Goal: Task Accomplishment & Management: Complete application form

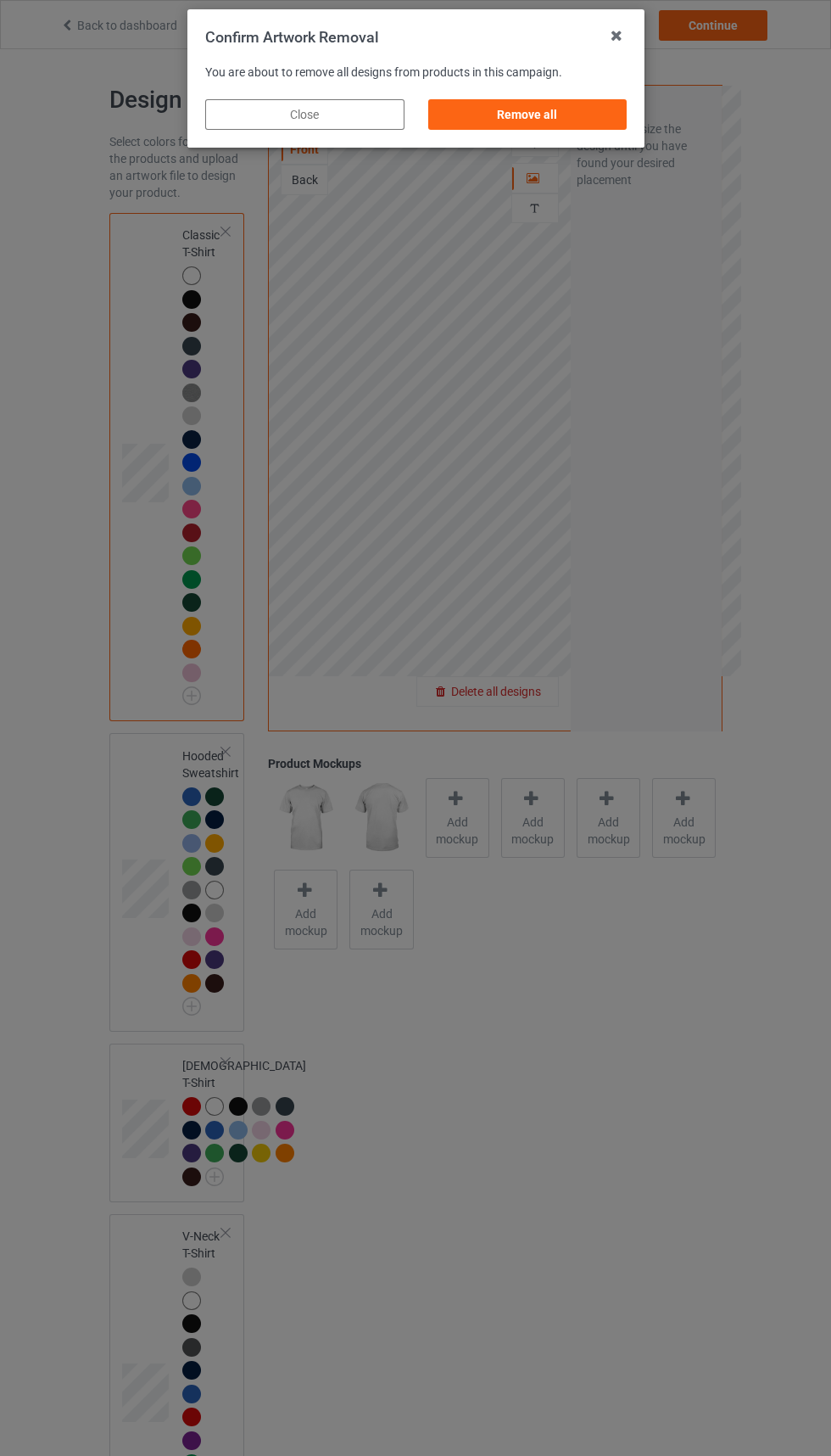
click at [564, 105] on div "Remove all" at bounding box center [526, 114] width 199 height 30
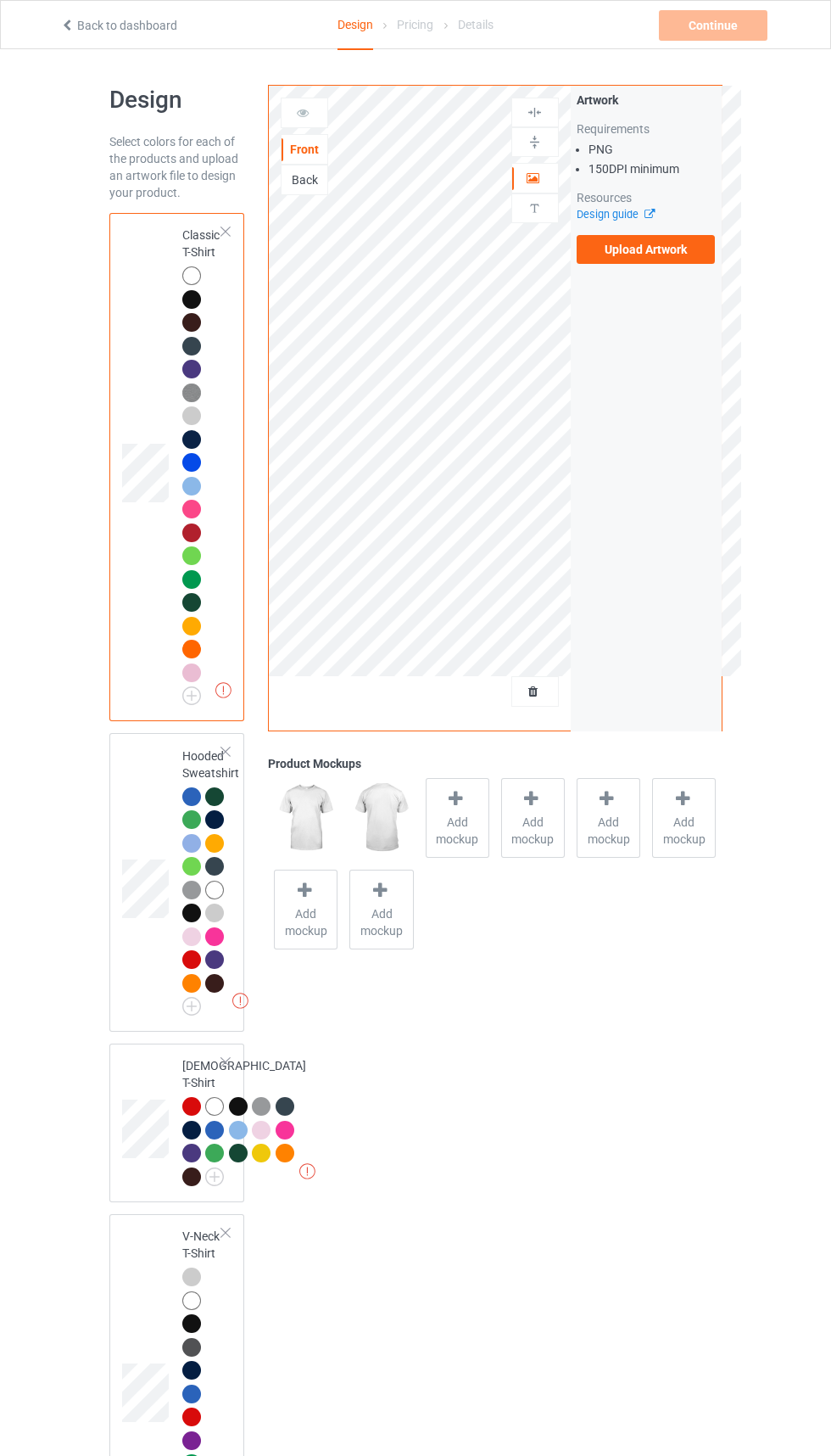
click at [632, 249] on label "Upload Artwork" at bounding box center [646, 249] width 139 height 29
click at [0, 0] on input "Upload Artwork" at bounding box center [0, 0] width 0 height 0
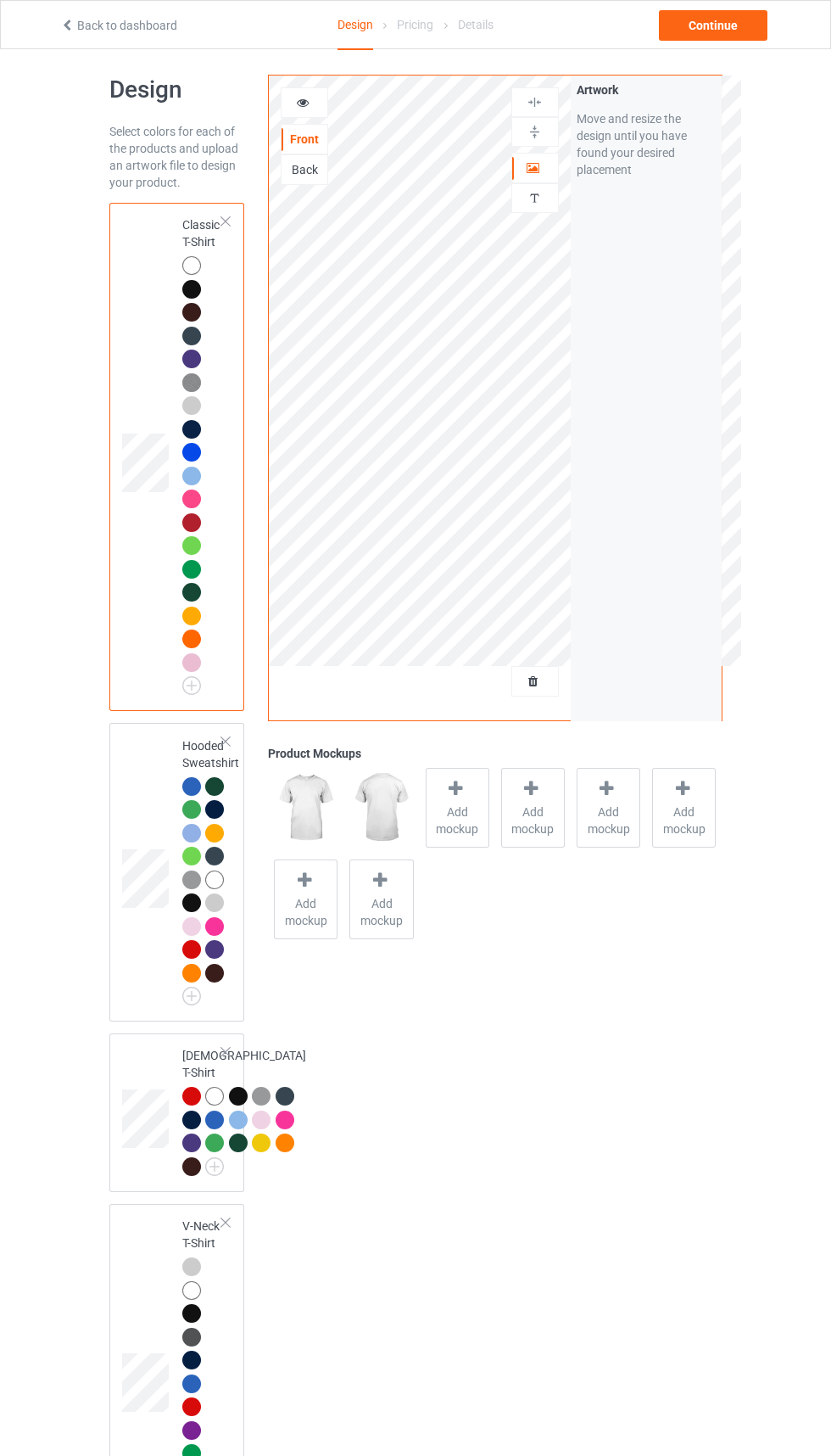
scroll to position [11, 0]
click at [700, 37] on div "Continue" at bounding box center [713, 26] width 109 height 30
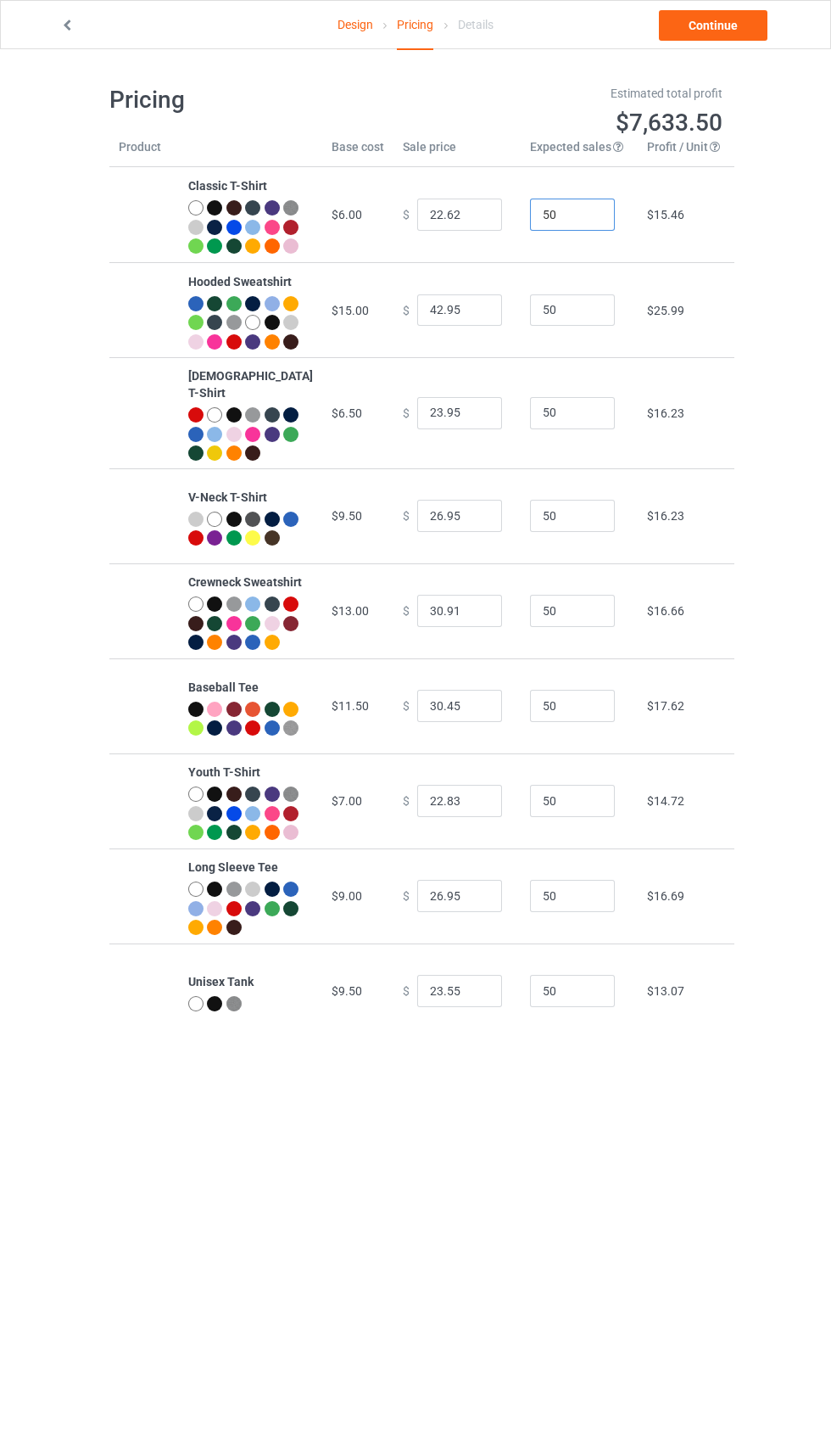
click at [548, 223] on input "50" at bounding box center [572, 214] width 85 height 32
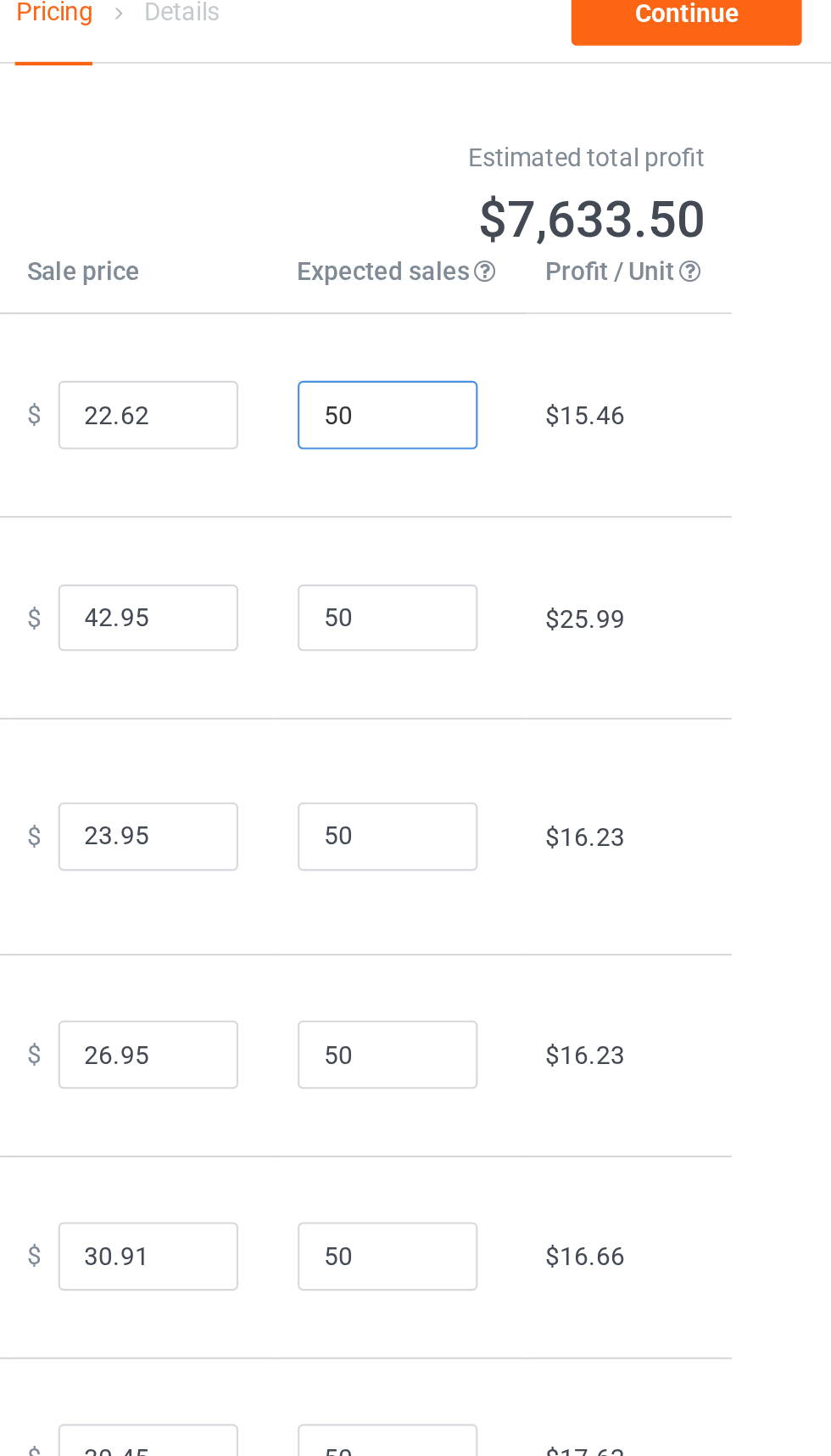
type input "500"
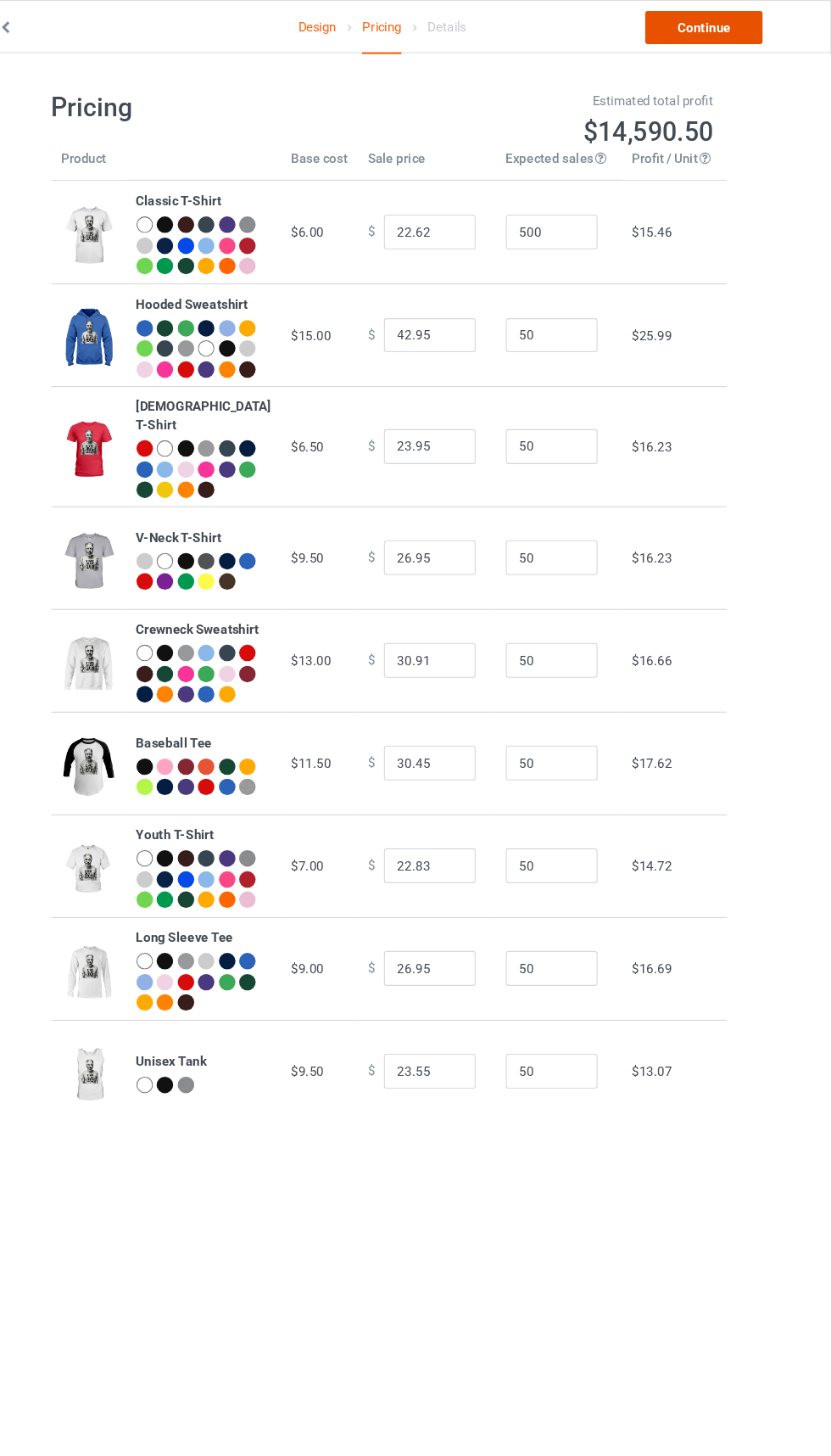
click at [697, 16] on link "Continue" at bounding box center [713, 26] width 109 height 30
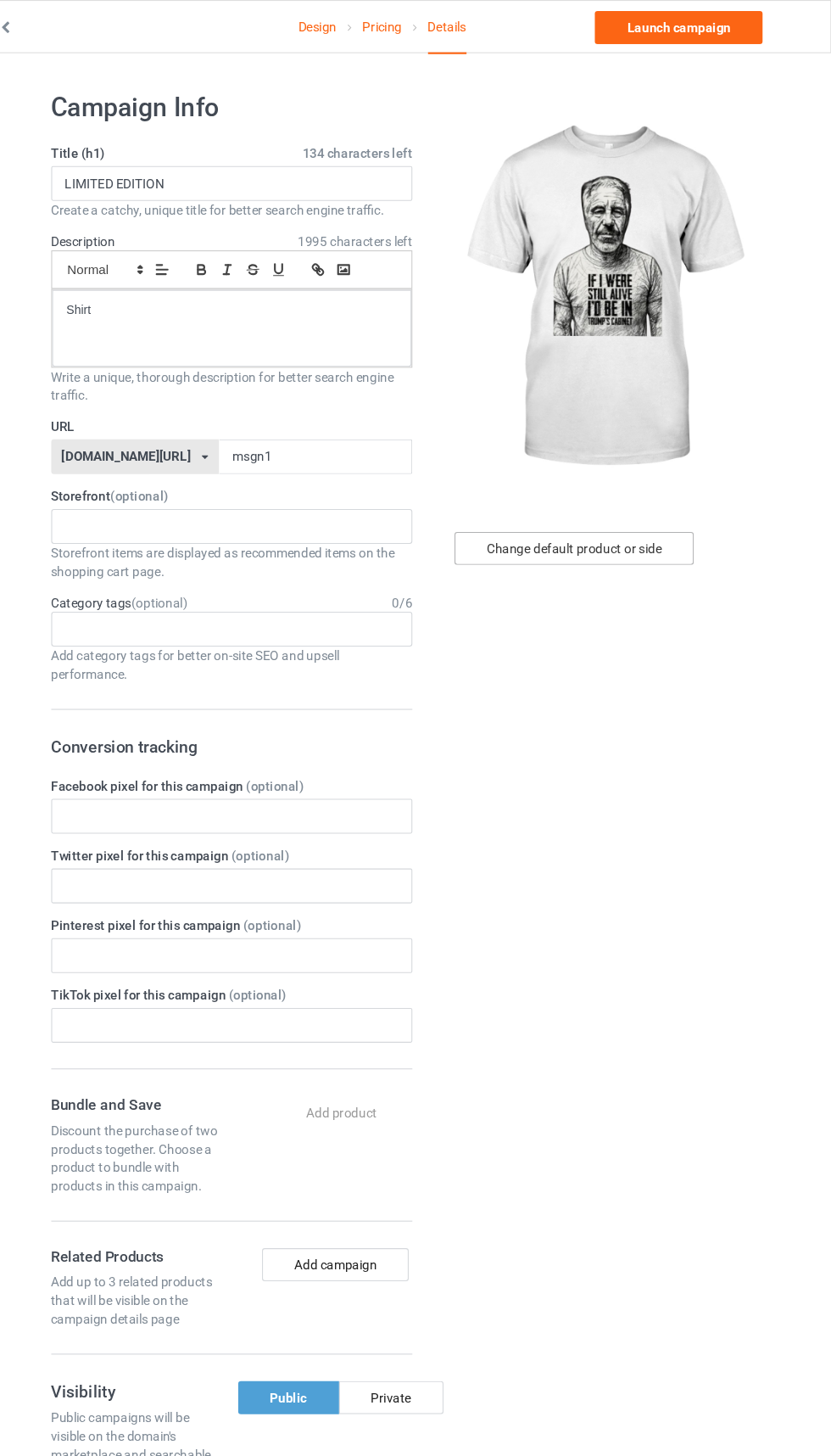
click at [650, 507] on div "Change default product or side" at bounding box center [593, 508] width 222 height 30
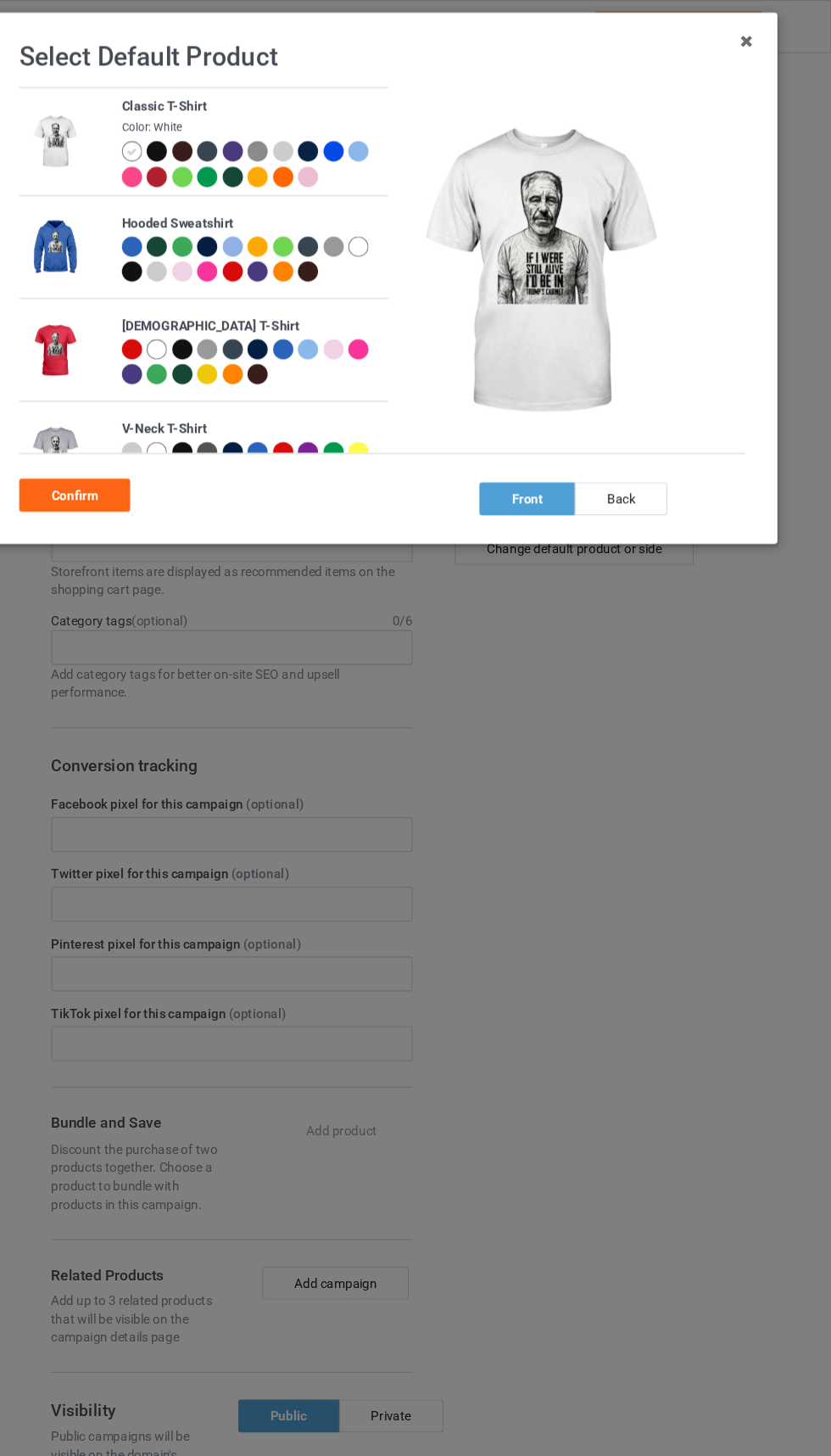
click at [229, 140] on div at bounding box center [231, 140] width 19 height 19
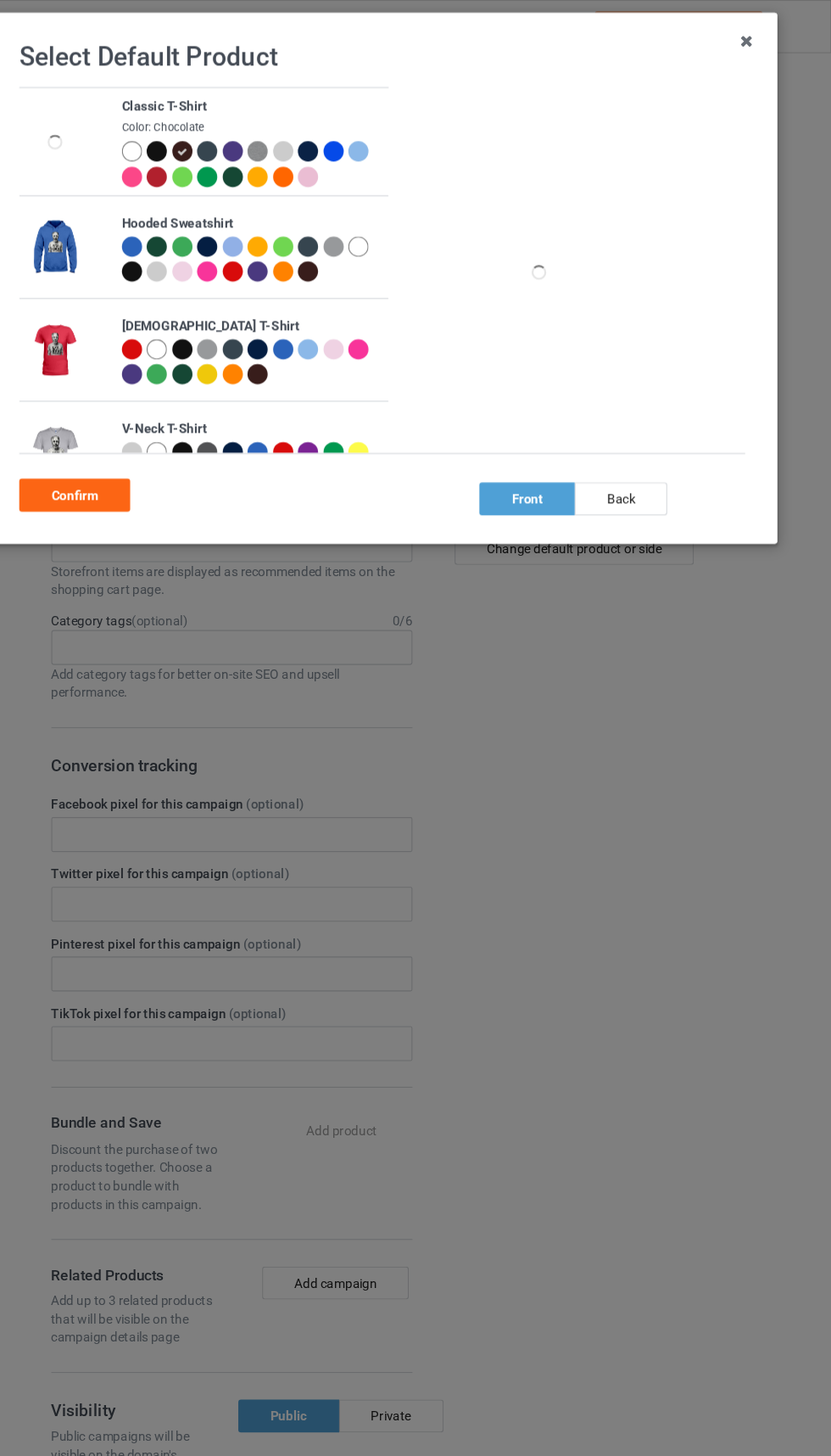
click at [229, 163] on div at bounding box center [231, 164] width 19 height 19
click at [228, 150] on div at bounding box center [233, 142] width 24 height 24
click at [201, 149] on div at bounding box center [209, 142] width 24 height 24
click at [190, 155] on div at bounding box center [187, 166] width 24 height 24
click at [224, 157] on div at bounding box center [231, 164] width 19 height 19
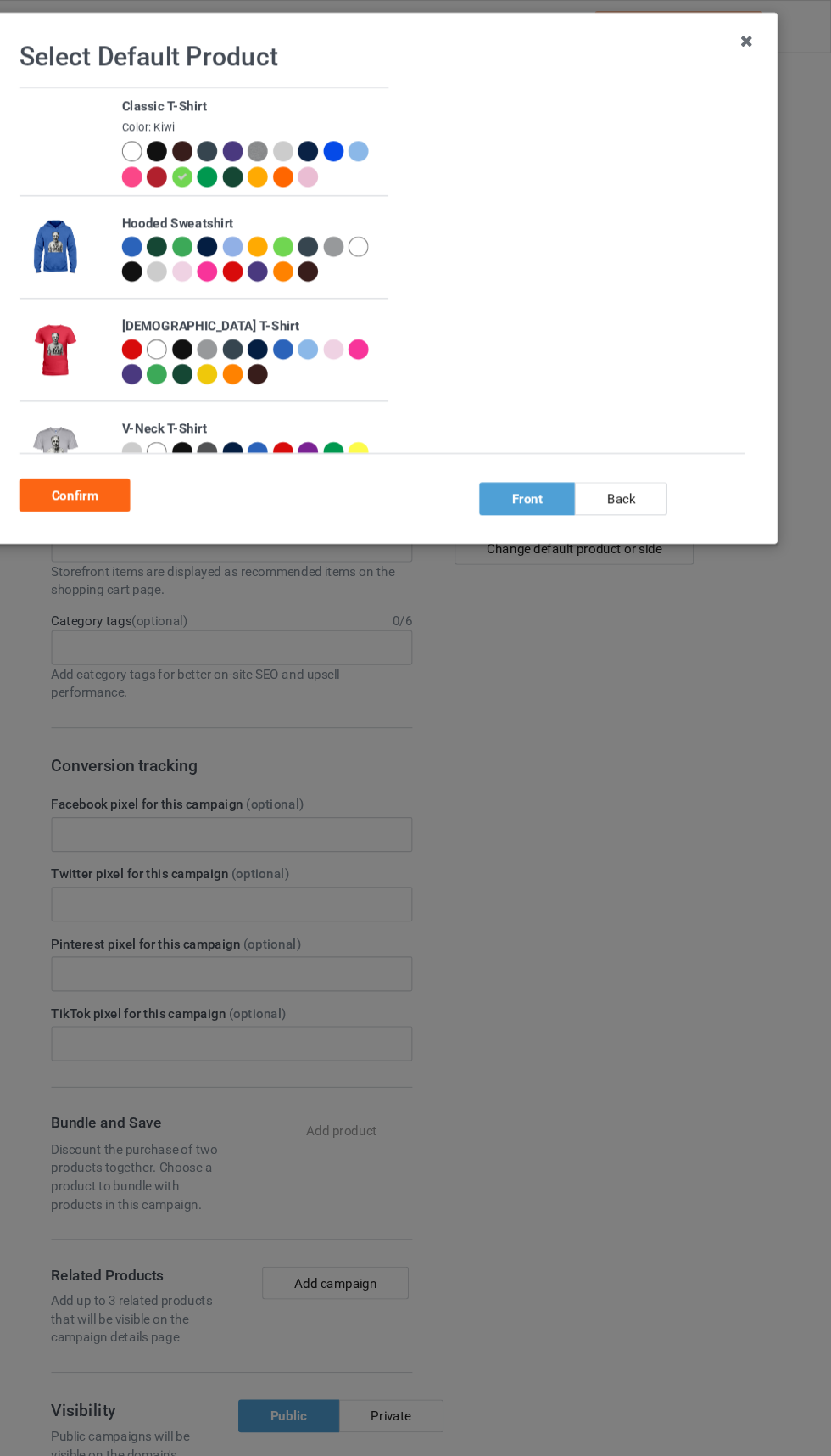
click at [240, 149] on div at bounding box center [233, 142] width 24 height 24
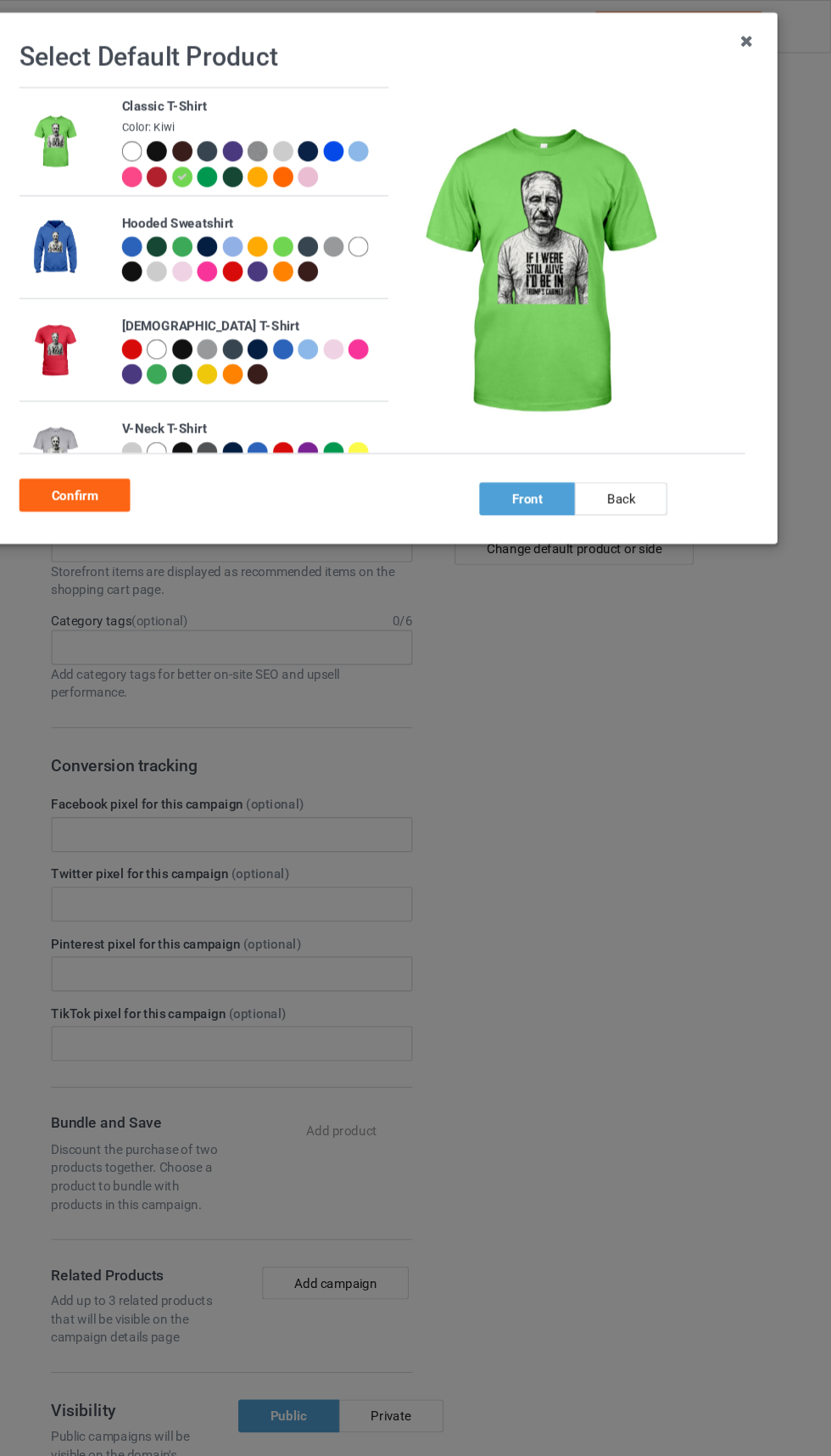
click at [225, 149] on div at bounding box center [233, 142] width 24 height 24
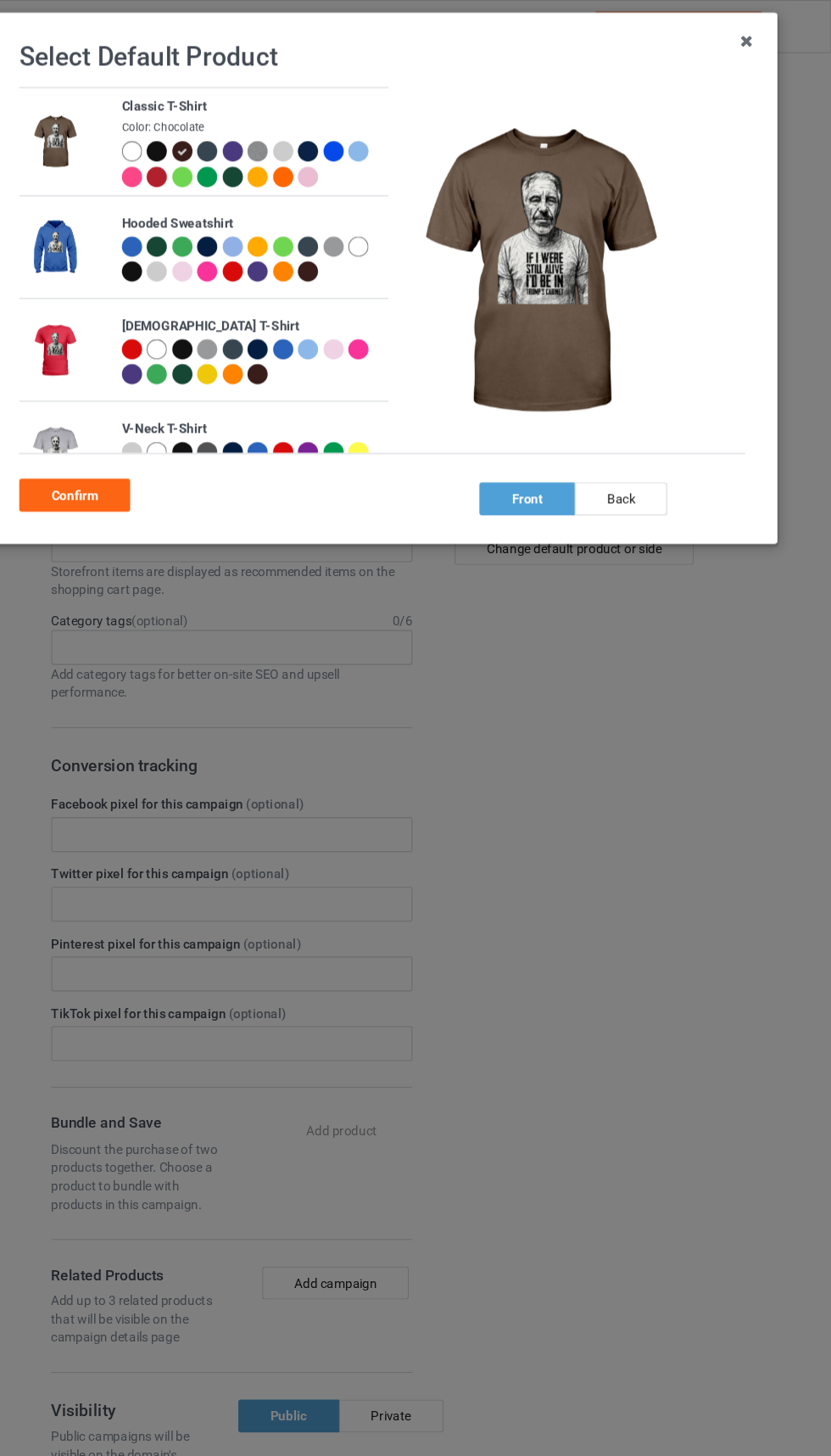
click at [203, 156] on div at bounding box center [208, 164] width 19 height 19
click at [205, 150] on div at bounding box center [209, 142] width 24 height 24
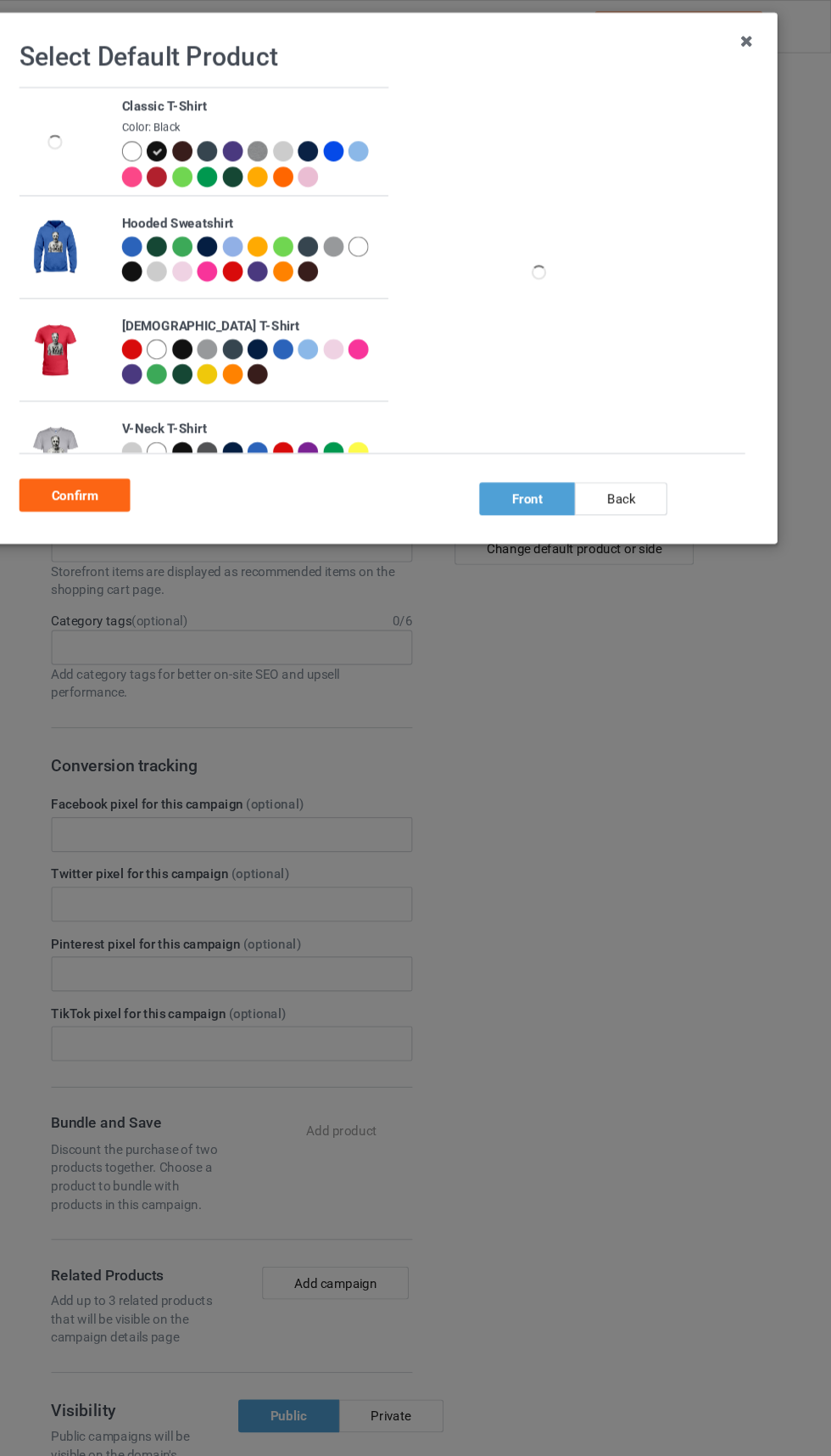
click at [203, 140] on icon at bounding box center [208, 141] width 10 height 10
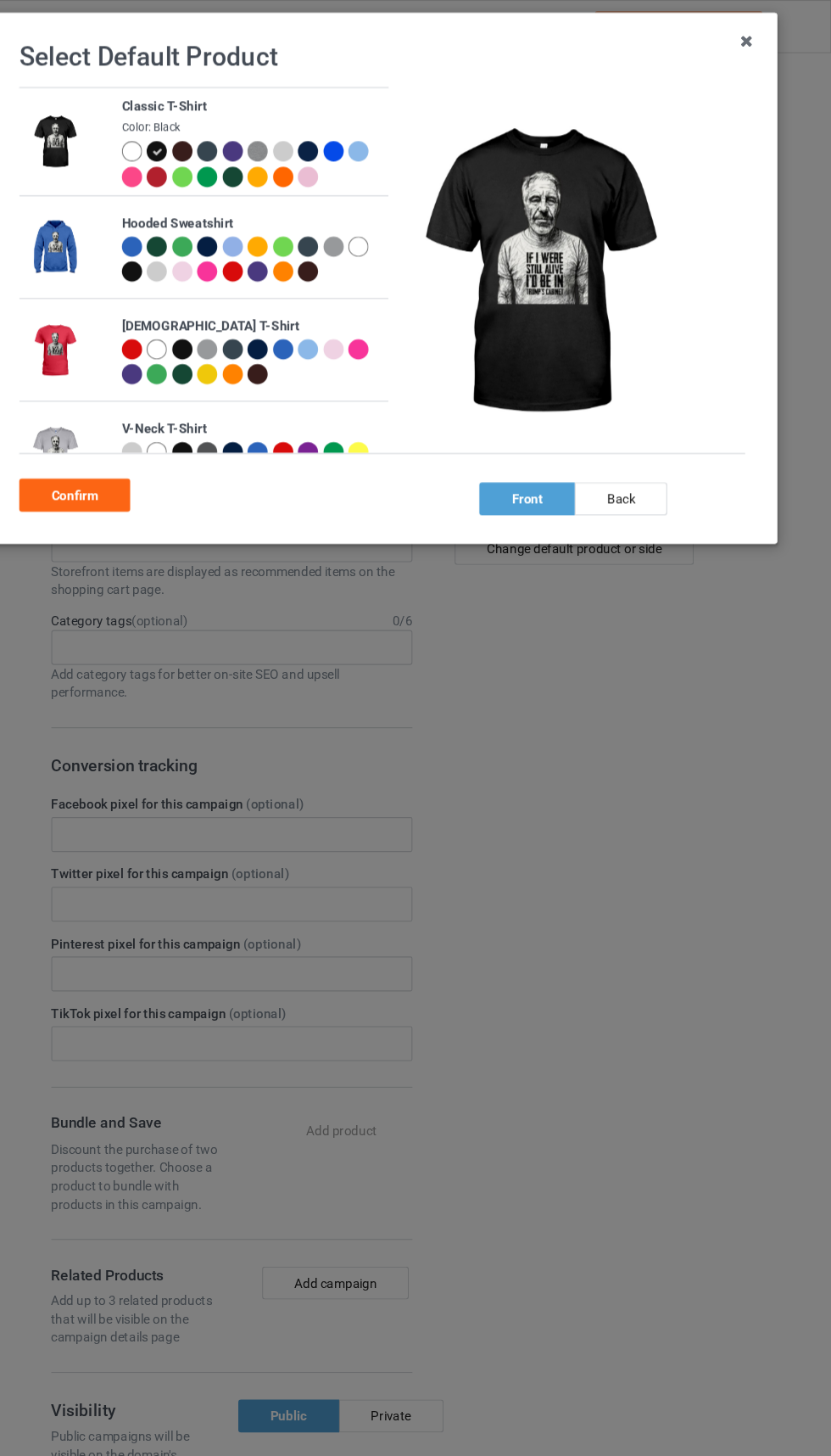
click at [148, 459] on div "Confirm" at bounding box center [131, 458] width 103 height 30
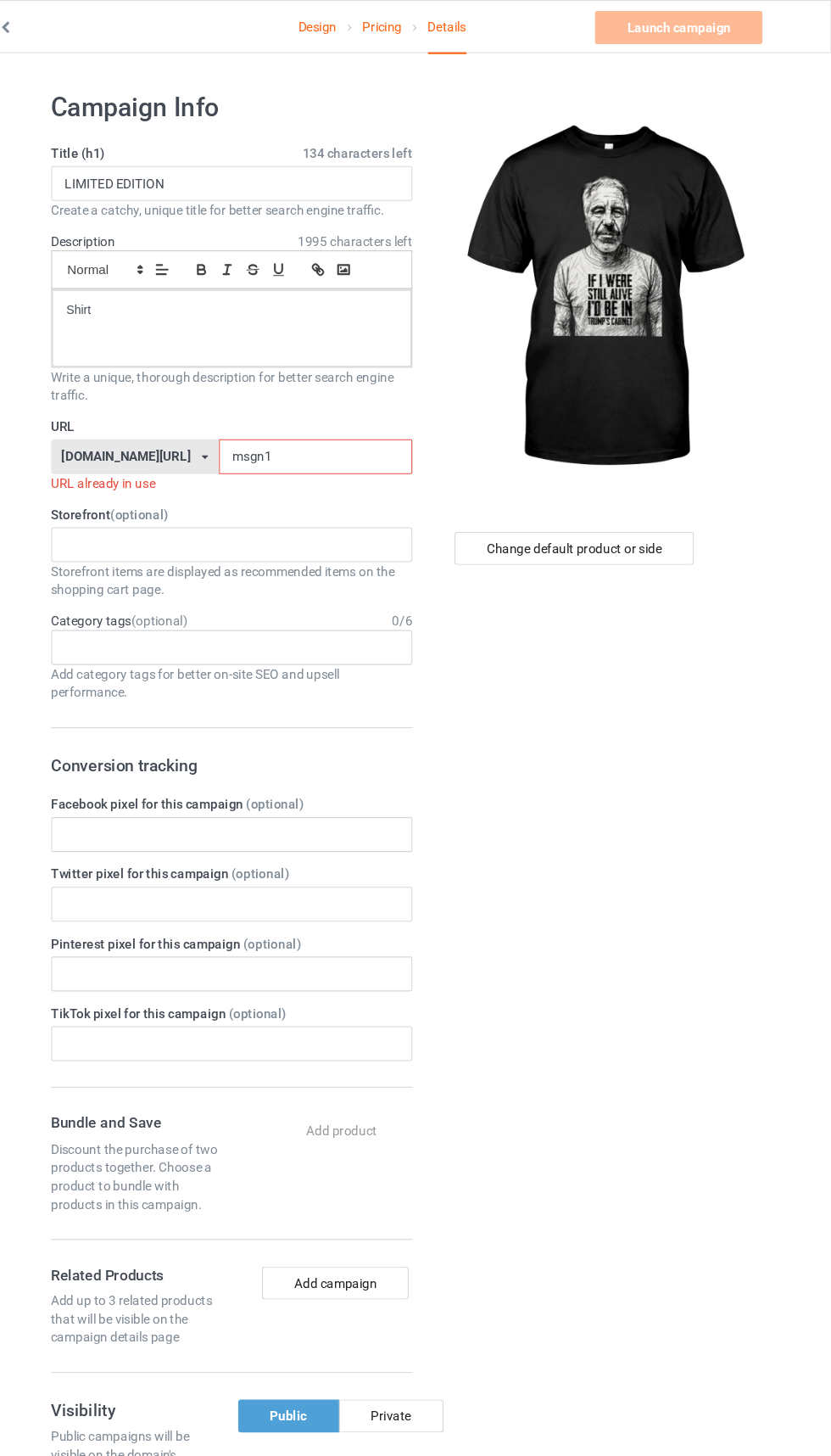
click at [338, 423] on input "msgn1" at bounding box center [354, 423] width 179 height 32
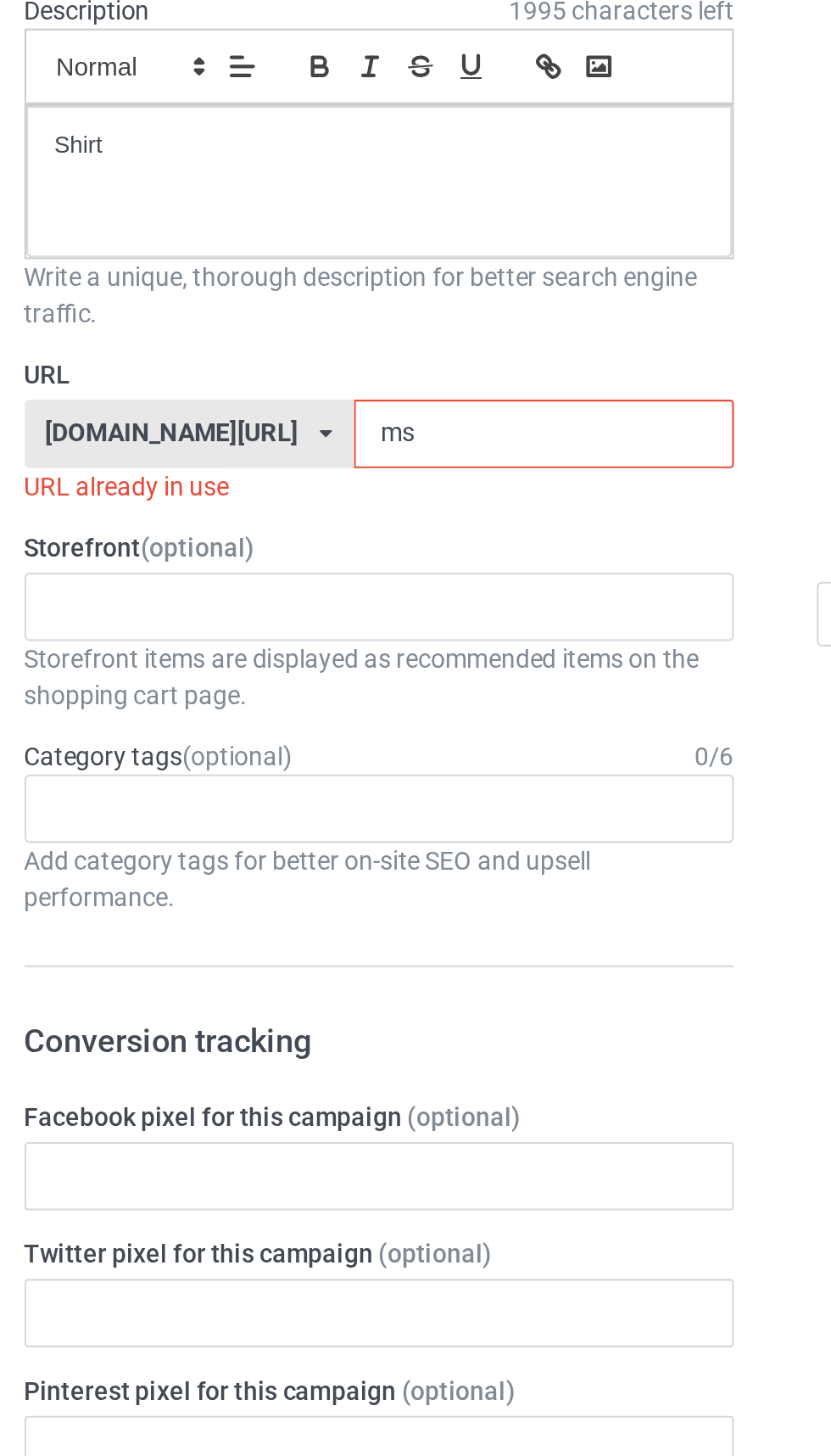
type input "m"
type input "Ptty1"
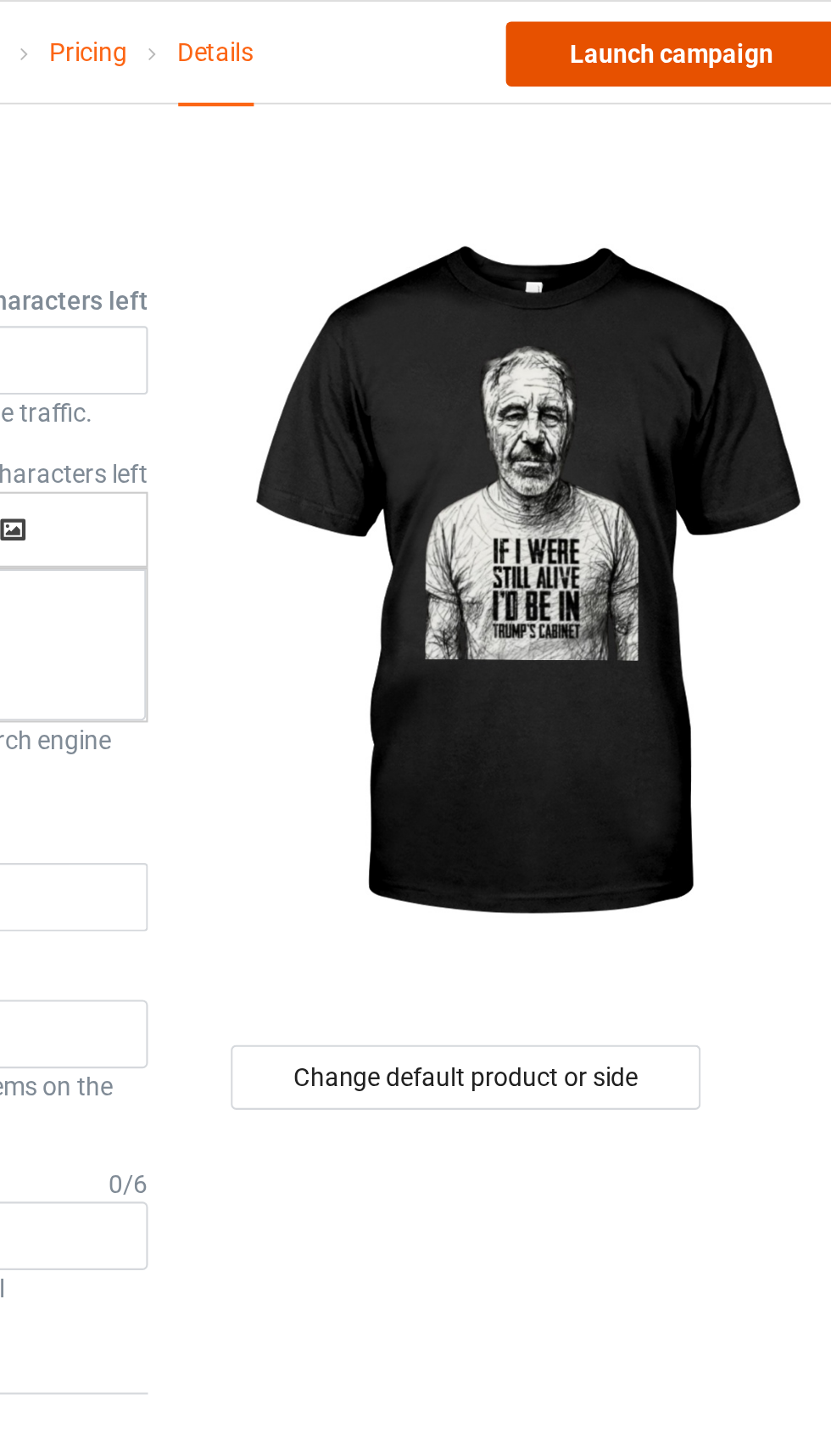
click at [711, 34] on link "Launch campaign" at bounding box center [689, 26] width 155 height 30
